Goal: Transaction & Acquisition: Book appointment/travel/reservation

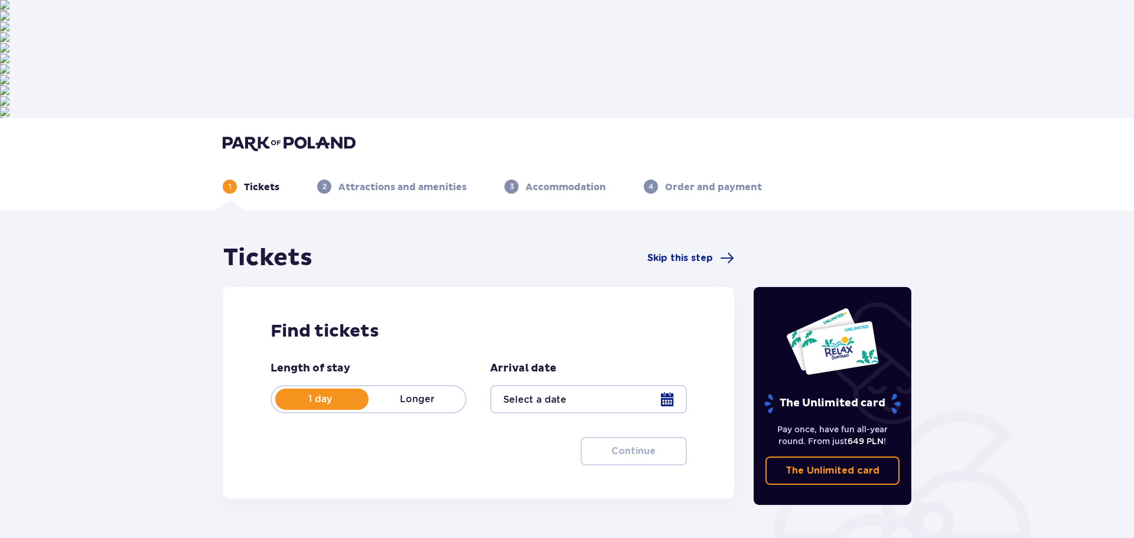
type input "[DATE]"
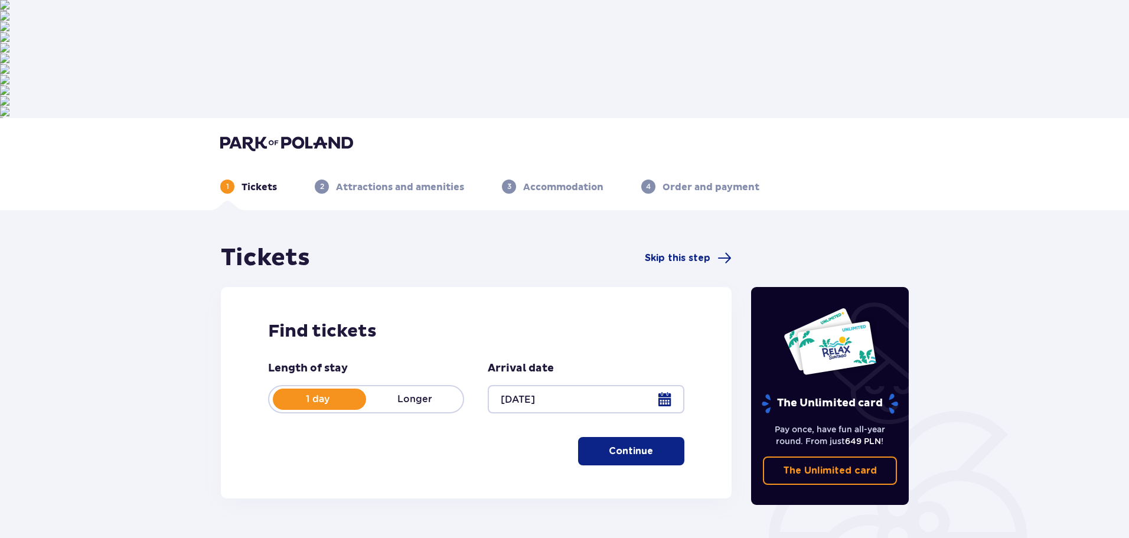
click at [630, 445] on p "Continue" at bounding box center [631, 451] width 44 height 13
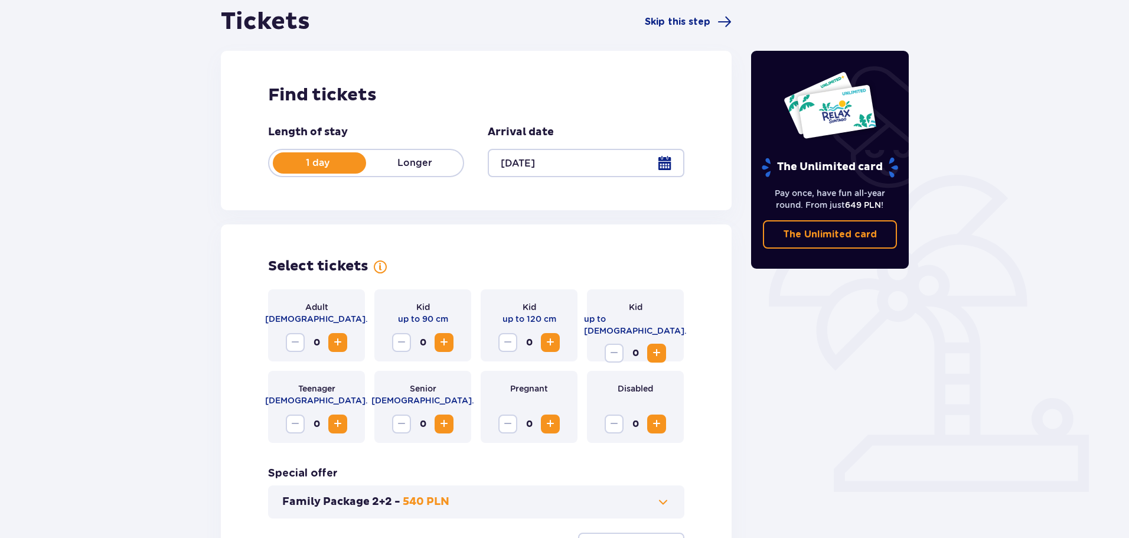
scroll to position [245, 0]
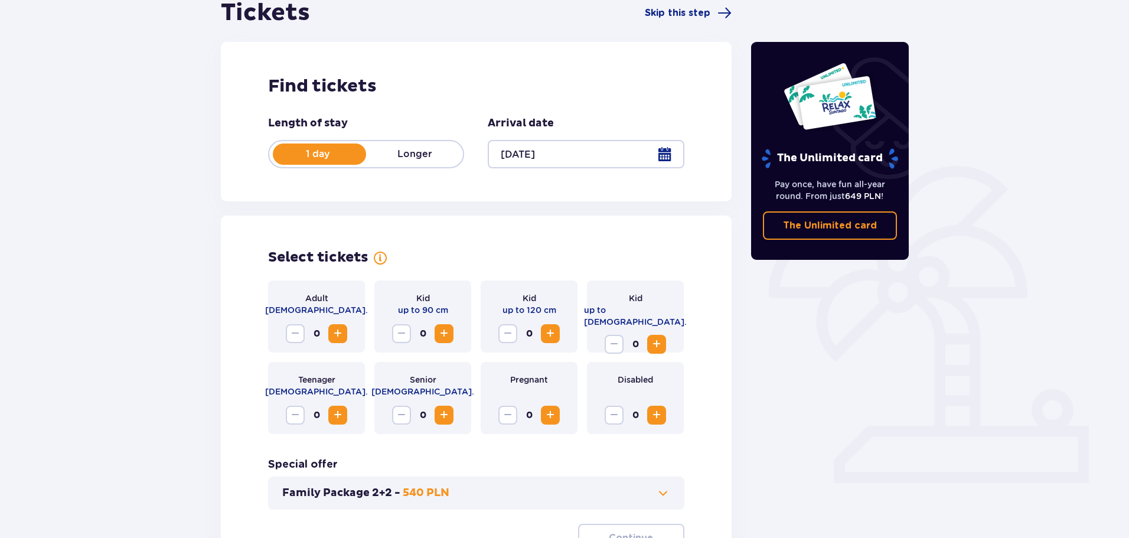
click at [336, 327] on span "Increase" at bounding box center [338, 334] width 14 height 14
click at [337, 327] on span "Increase" at bounding box center [338, 334] width 14 height 14
click at [449, 327] on span "Increase" at bounding box center [444, 334] width 14 height 14
click at [555, 327] on span "Increase" at bounding box center [550, 334] width 14 height 14
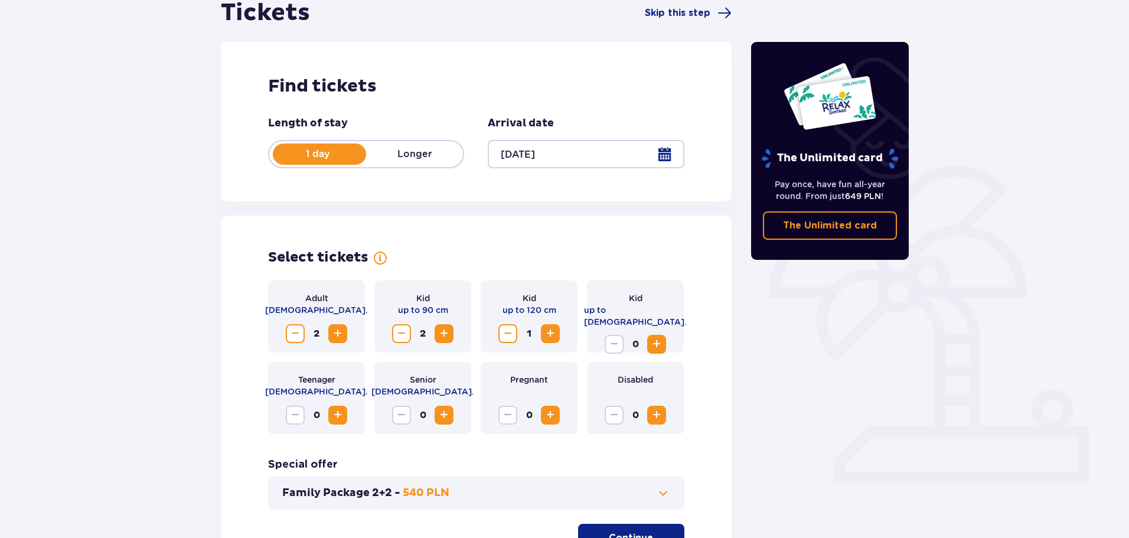
click at [555, 327] on span "Increase" at bounding box center [550, 334] width 14 height 14
click at [660, 486] on span at bounding box center [663, 493] width 14 height 14
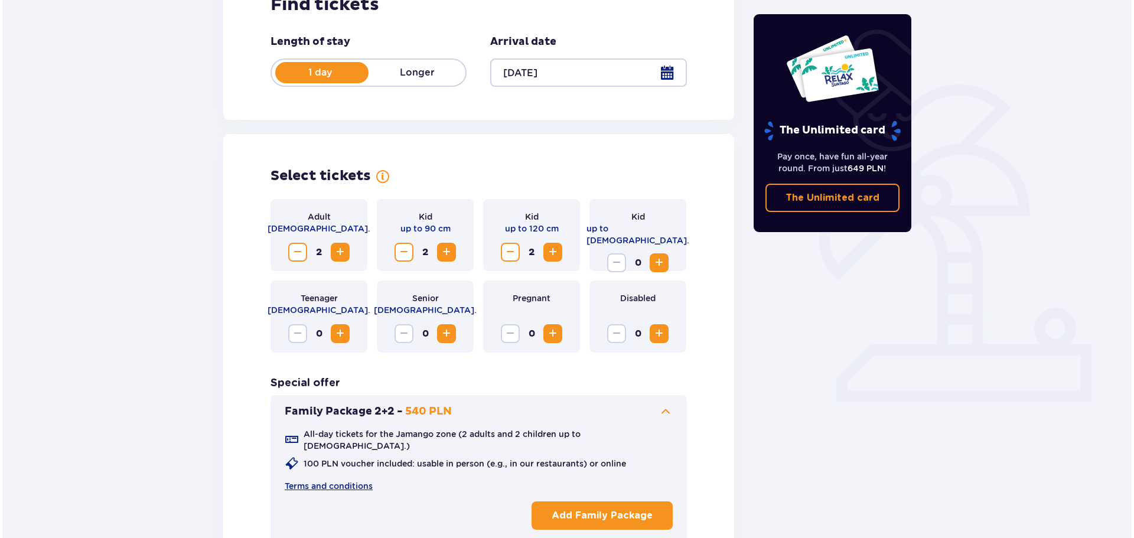
scroll to position [328, 0]
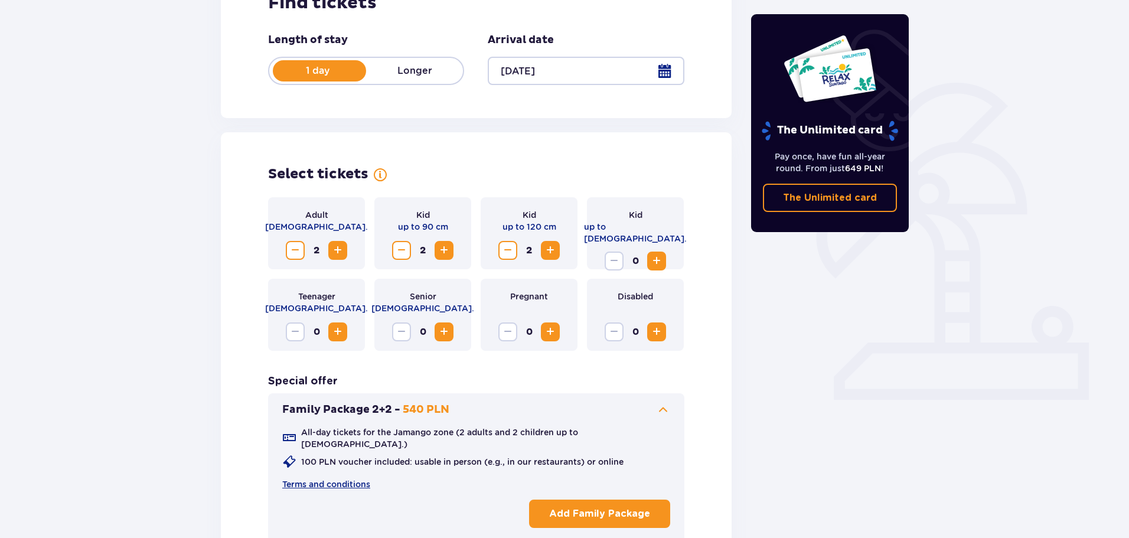
click at [624, 507] on p "Add Family Package" at bounding box center [599, 513] width 101 height 13
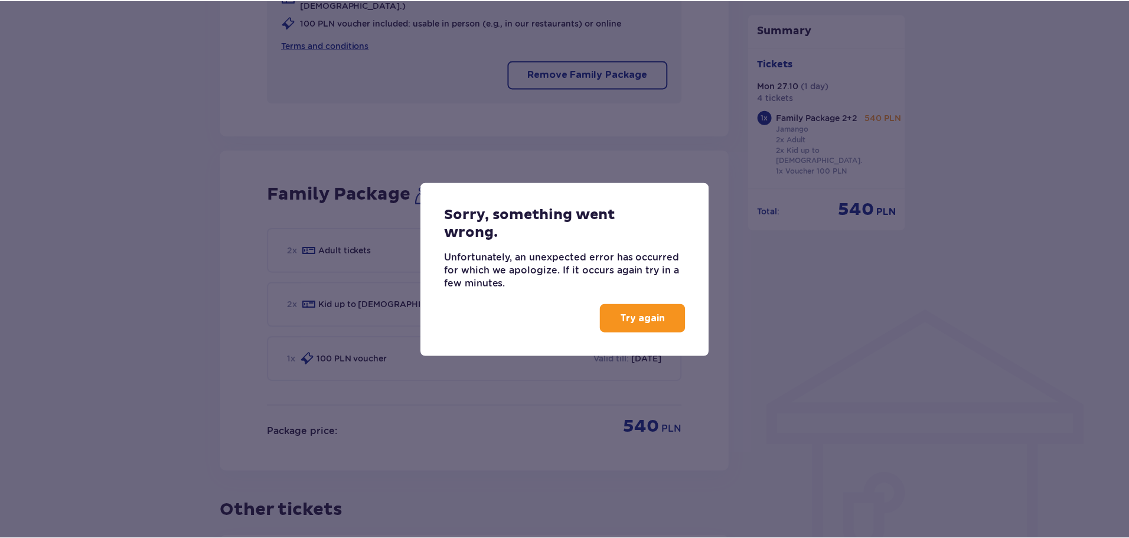
scroll to position [776, 0]
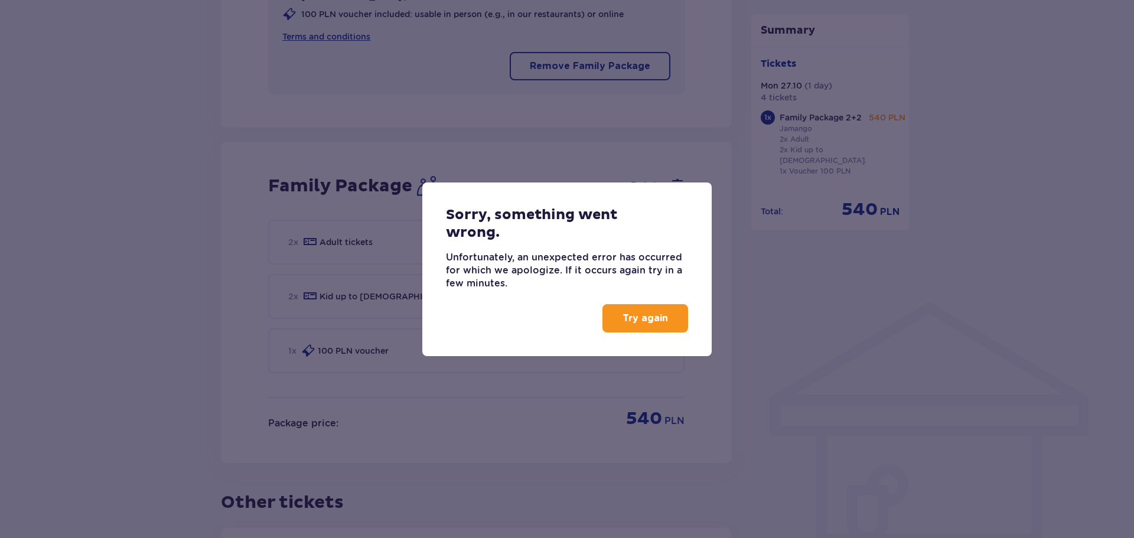
click at [640, 316] on p "Try again" at bounding box center [644, 318] width 45 height 13
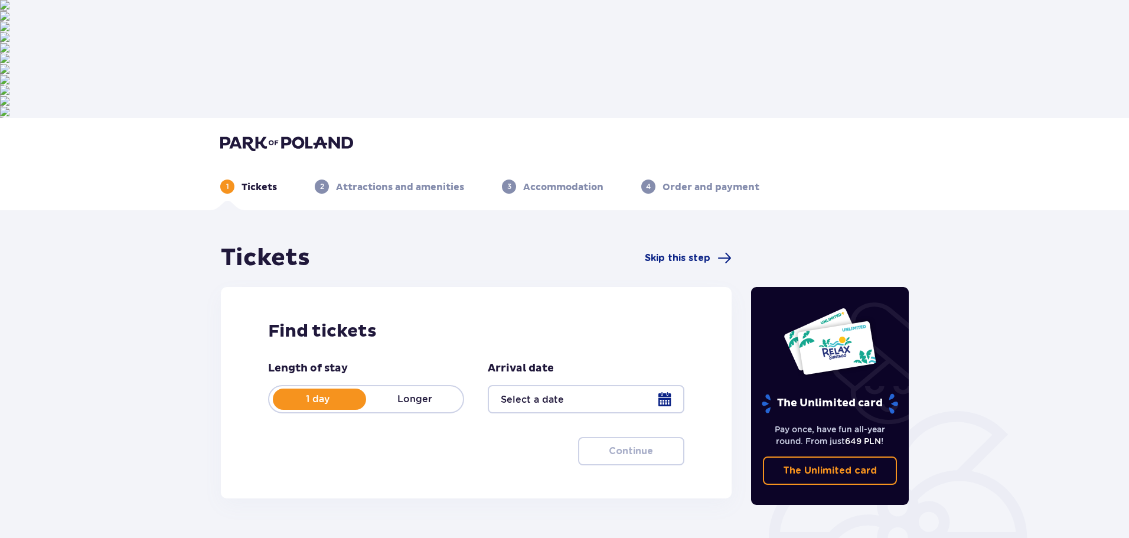
click at [554, 385] on div at bounding box center [586, 399] width 196 height 28
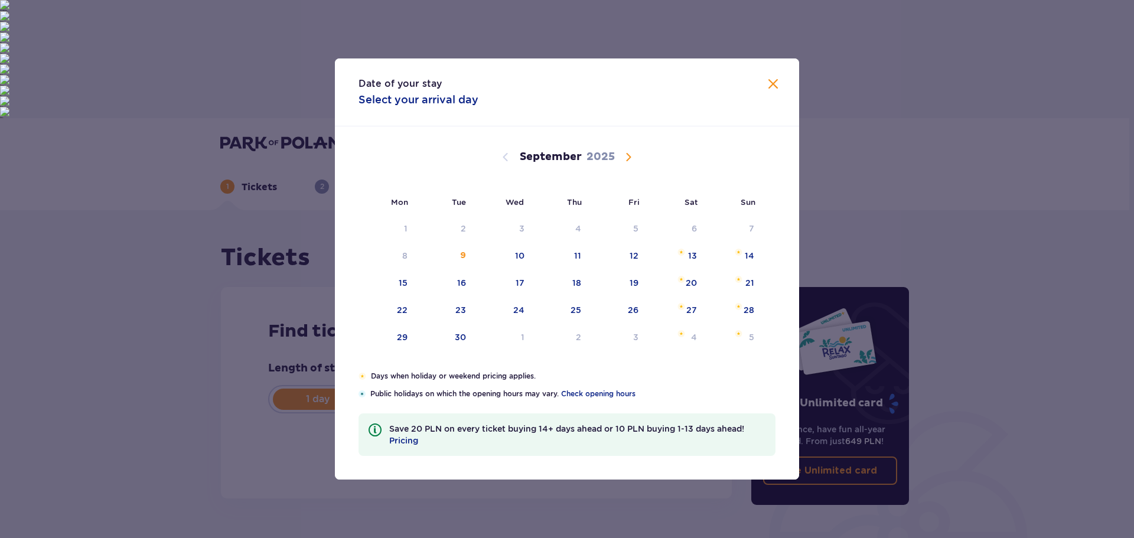
click at [628, 158] on span "Calendar" at bounding box center [628, 157] width 14 height 14
click at [415, 335] on div "27" at bounding box center [387, 338] width 58 height 26
type input "[DATE]"
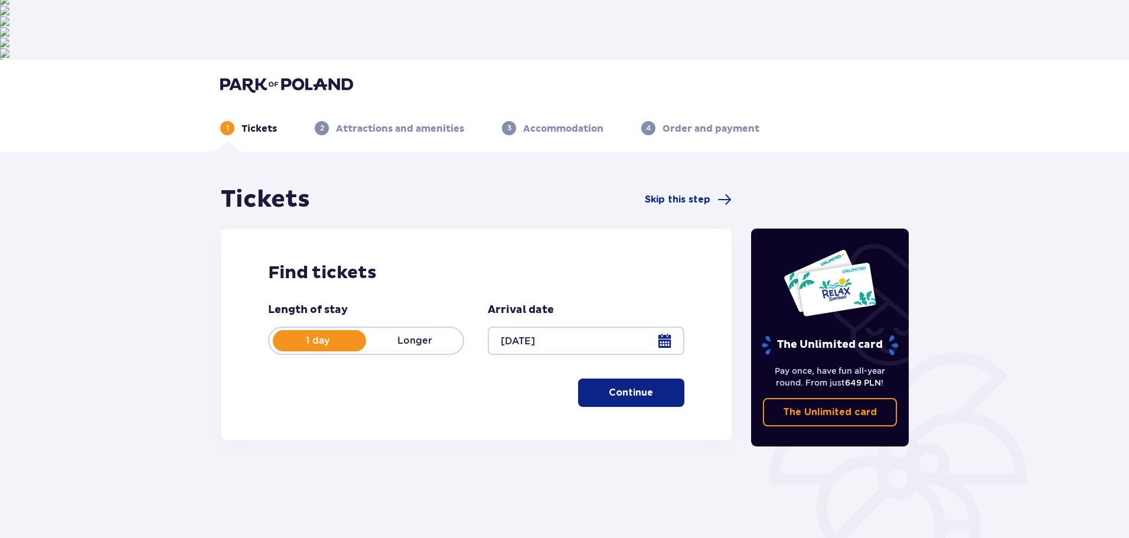
scroll to position [64, 0]
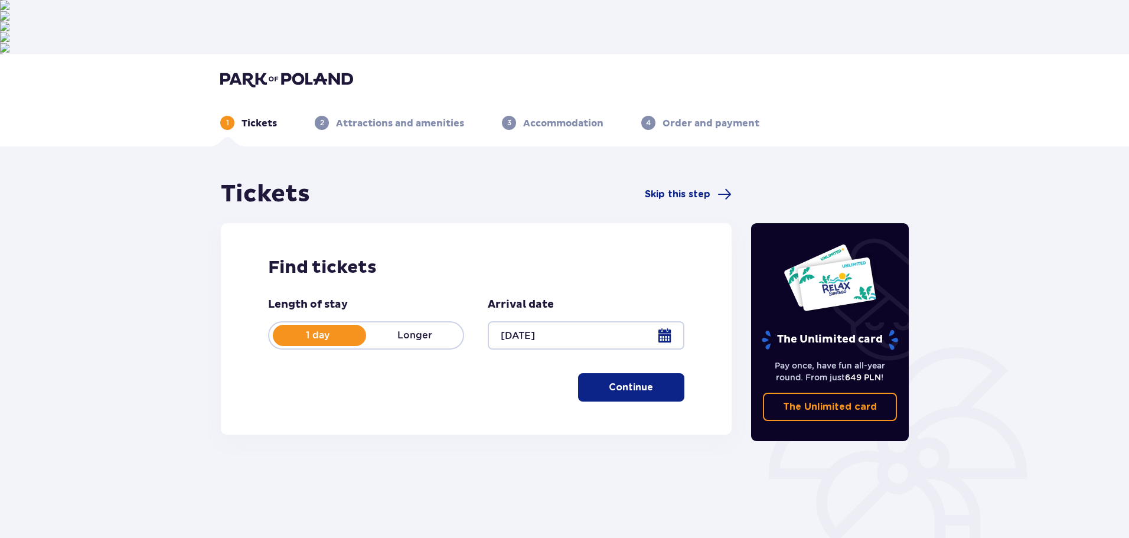
click at [637, 381] on p "Continue" at bounding box center [631, 387] width 44 height 13
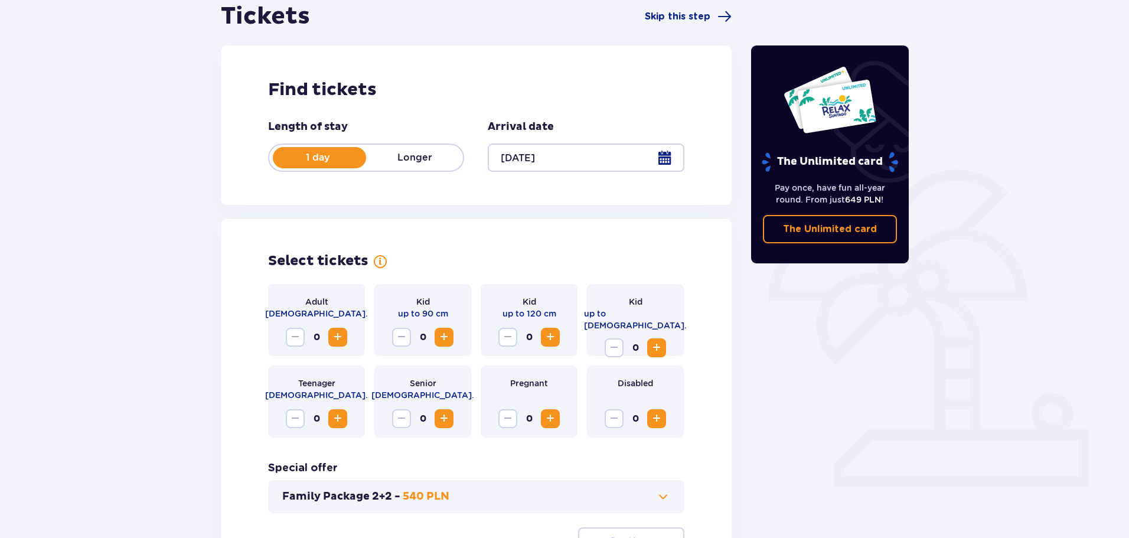
scroll to position [245, 0]
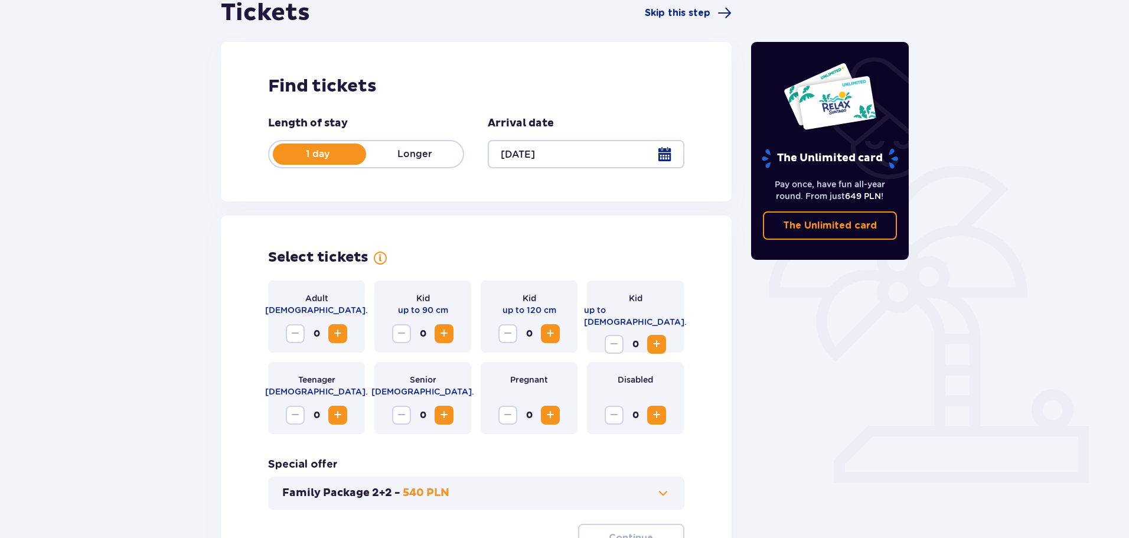
click at [337, 327] on span "Increase" at bounding box center [338, 334] width 14 height 14
click at [486, 486] on button "Family Package 2+2 - 540 PLN" at bounding box center [476, 493] width 388 height 14
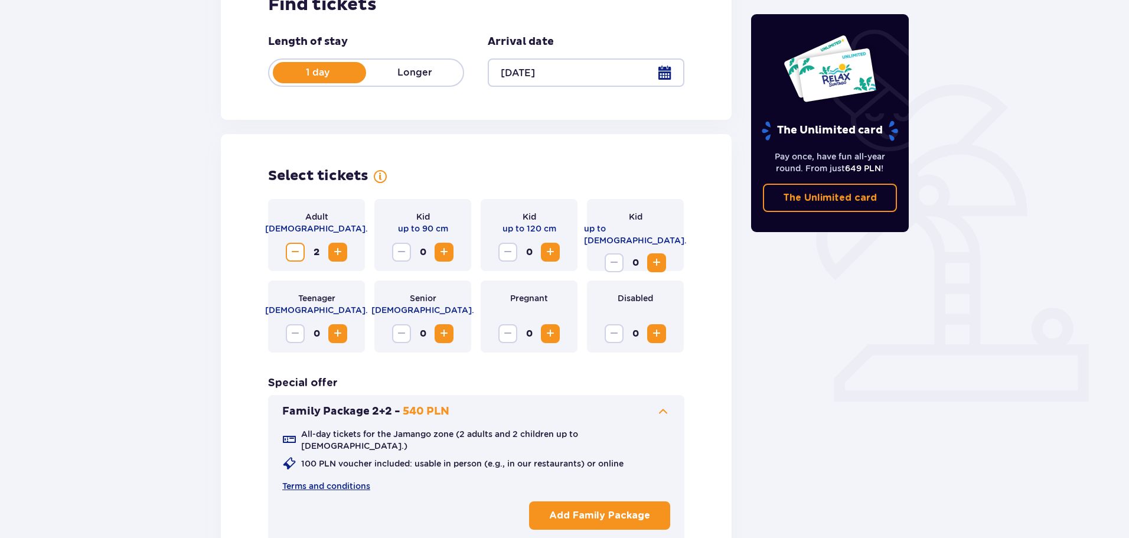
scroll to position [328, 0]
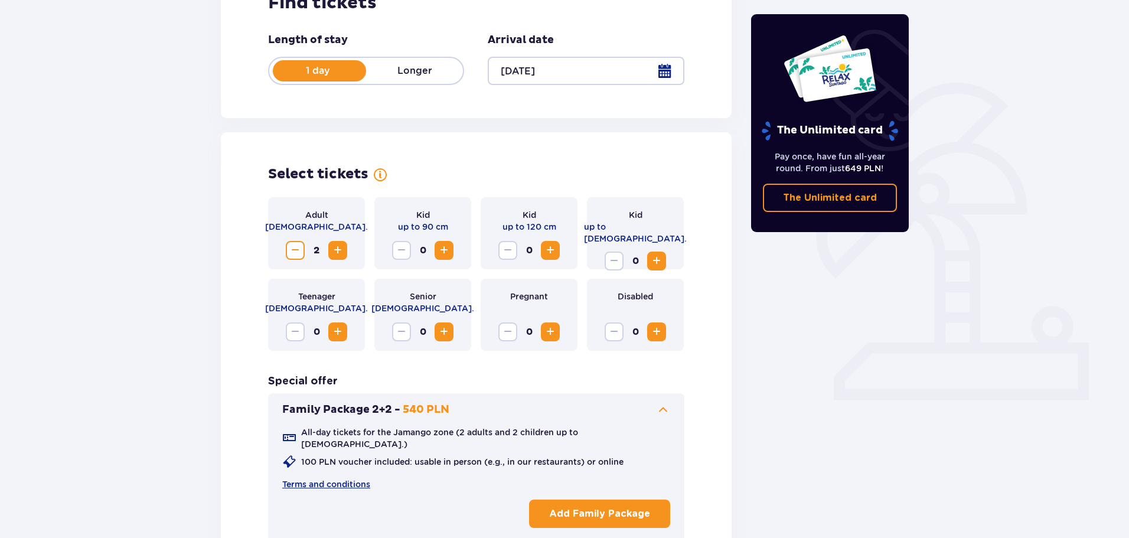
click at [597, 507] on p "Add Family Package" at bounding box center [599, 513] width 101 height 13
click at [553, 243] on span "Increase" at bounding box center [550, 250] width 14 height 14
click at [441, 243] on span "Increase" at bounding box center [444, 250] width 14 height 14
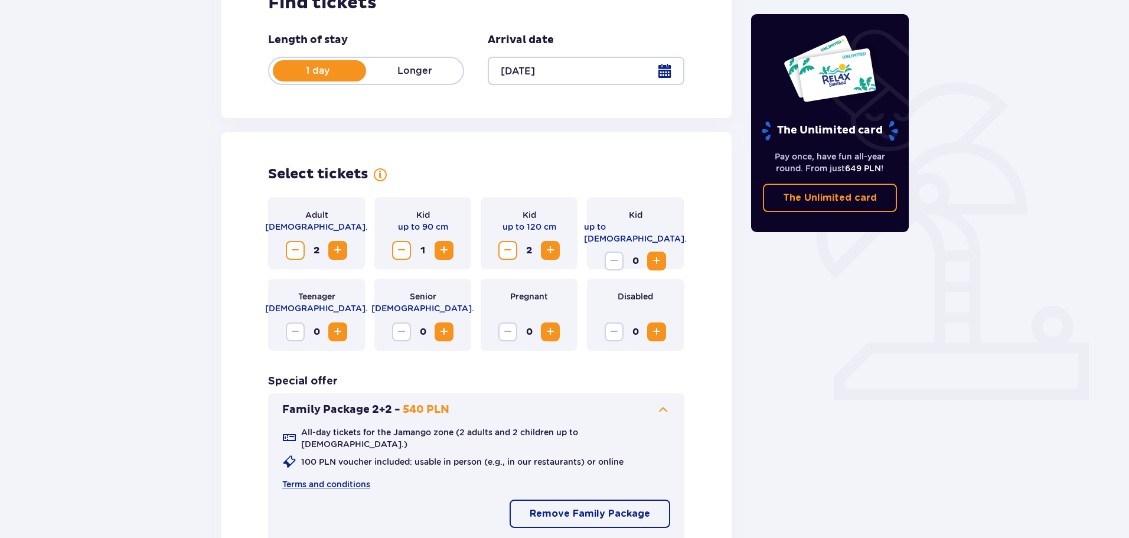
click at [441, 243] on span "Increase" at bounding box center [444, 250] width 14 height 14
click at [398, 243] on span "Decrease" at bounding box center [402, 250] width 14 height 14
click at [507, 243] on span "Decrease" at bounding box center [508, 250] width 14 height 14
click at [667, 197] on div "Kid up to 16 y.o. 0" at bounding box center [635, 233] width 97 height 72
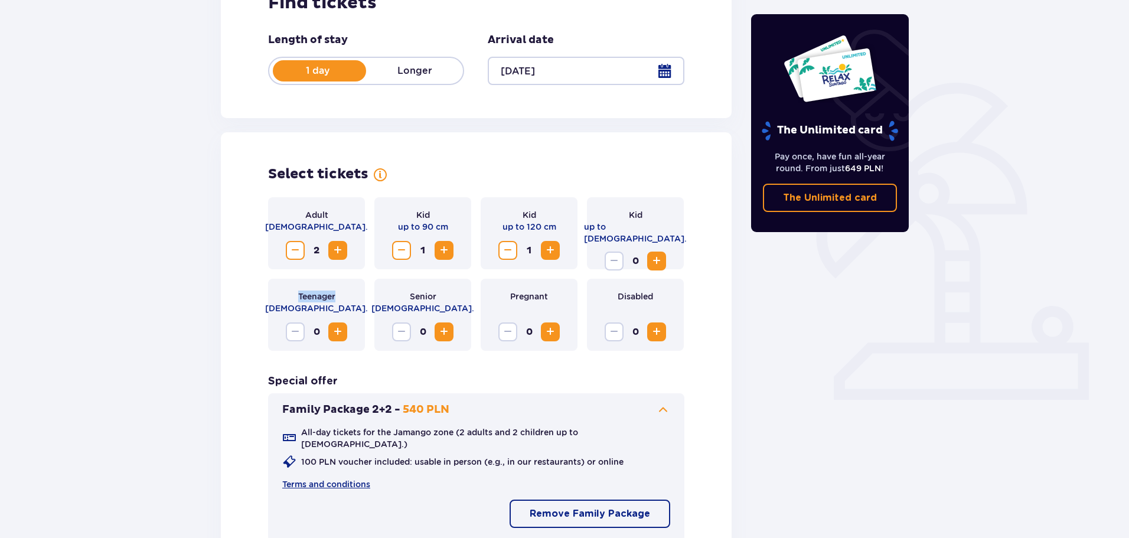
click at [656, 254] on span "Increase" at bounding box center [657, 261] width 14 height 14
click at [692, 202] on div "Select tickets Adult 18 - 65 y.o. 2 Kid up to 90 cm 1 Kid up to 120 cm 1 Kid up…" at bounding box center [476, 374] width 511 height 485
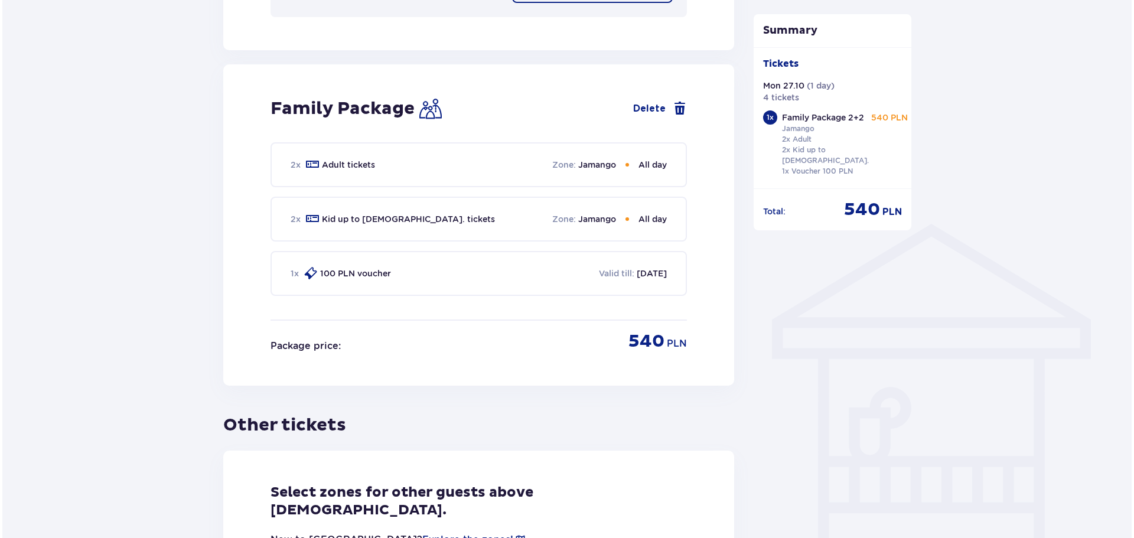
scroll to position [894, 0]
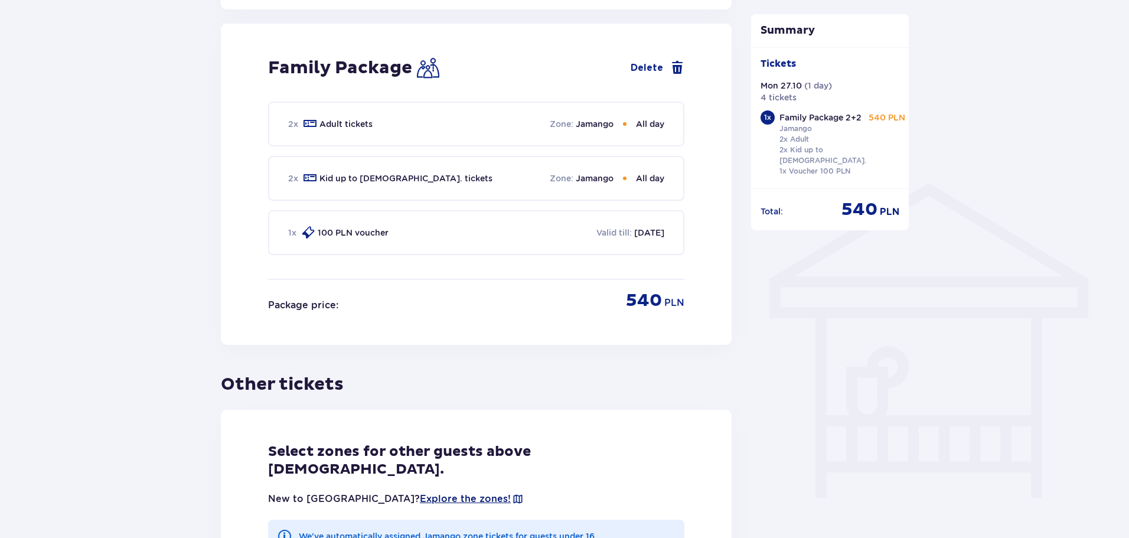
click at [440, 493] on span "Explore the zones!" at bounding box center [465, 499] width 91 height 13
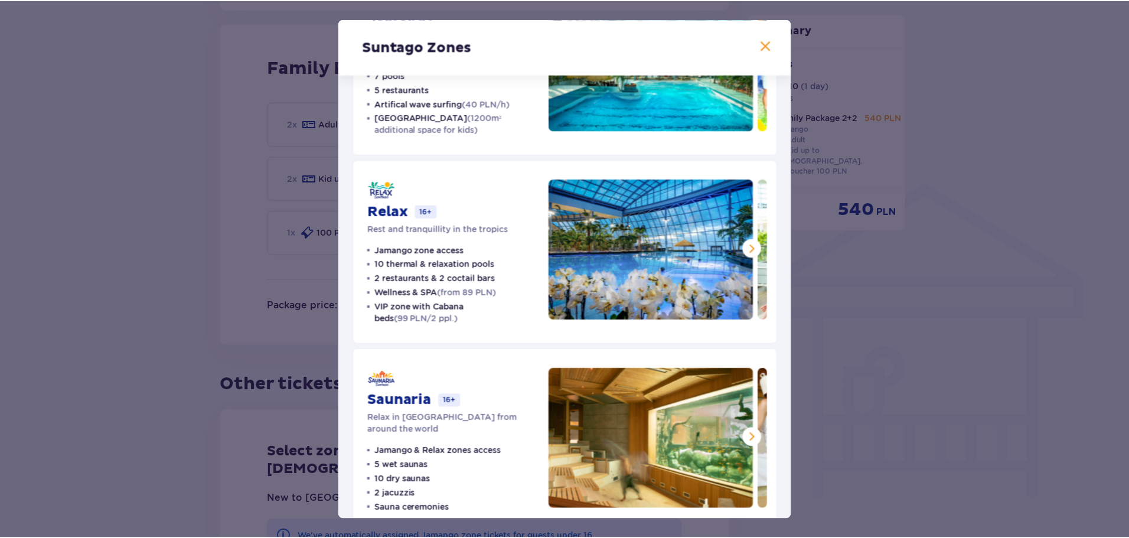
scroll to position [141, 0]
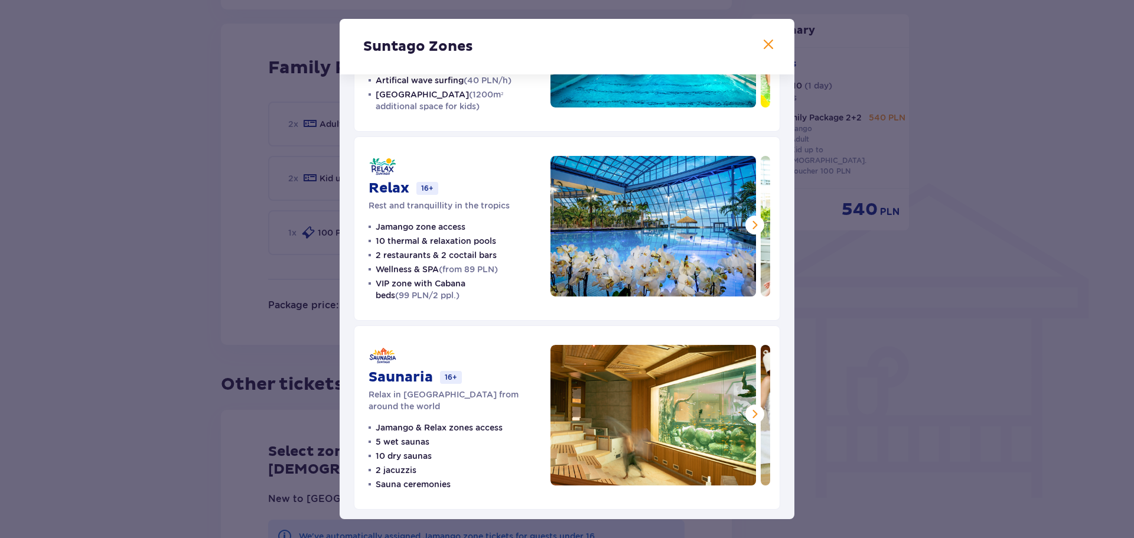
click at [766, 47] on span at bounding box center [768, 45] width 14 height 14
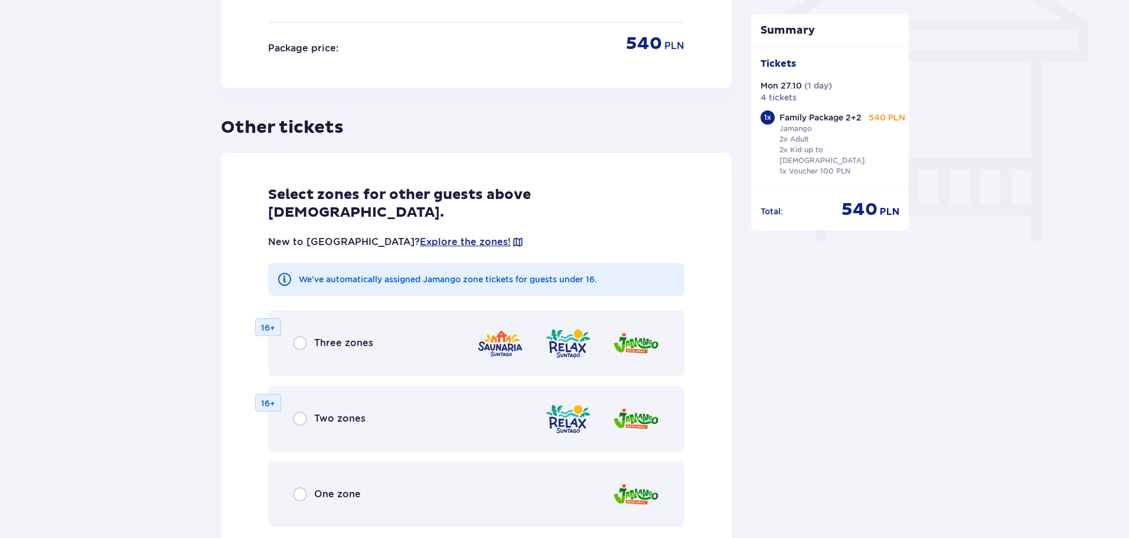
scroll to position [1139, 0]
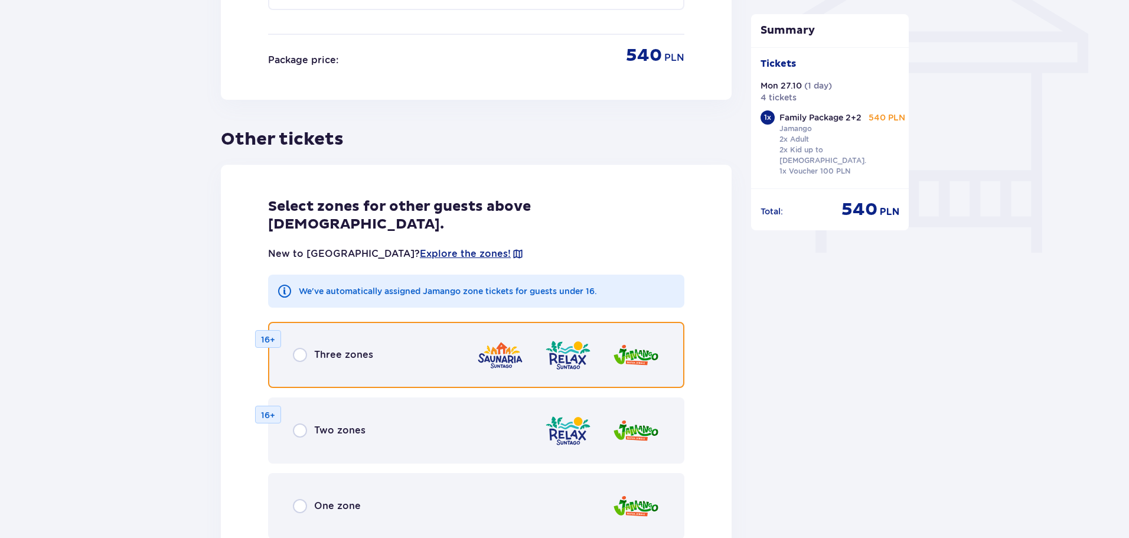
click at [301, 348] on input "radio" at bounding box center [300, 355] width 14 height 14
radio input "true"
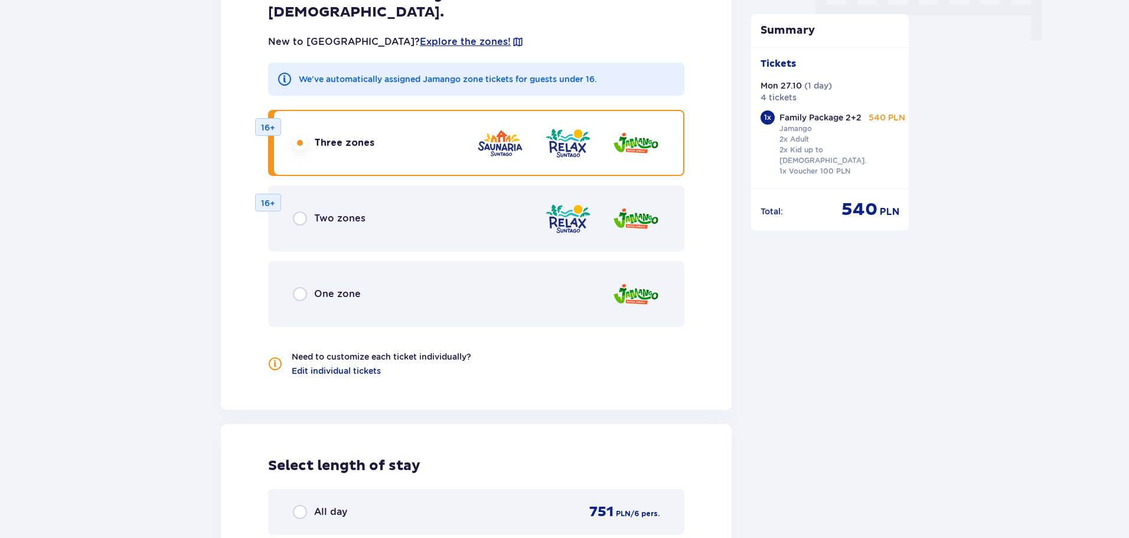
scroll to position [1517, 0]
